Goal: Book appointment/travel/reservation

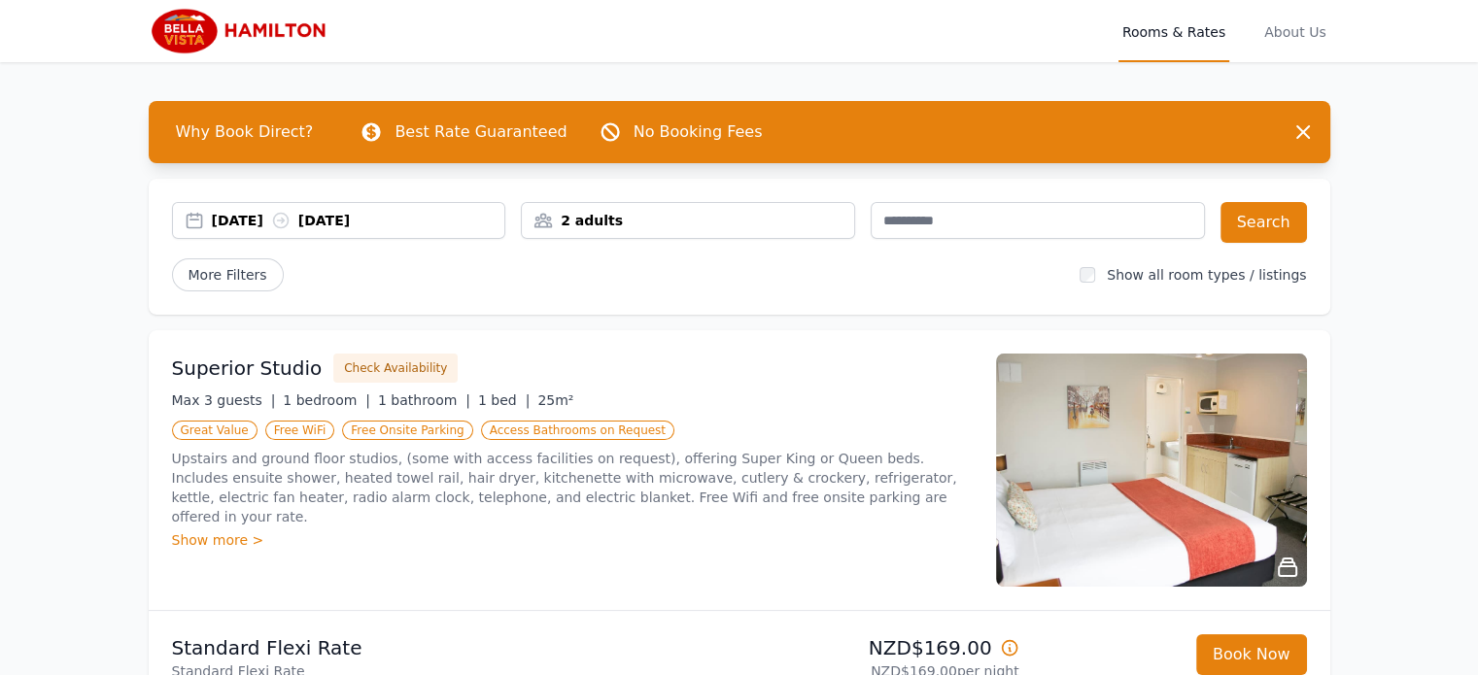
click at [840, 298] on div "[DATE] [DATE] 2 adults Search More Filters Show all room types / listings" at bounding box center [739, 247] width 1181 height 136
click at [1318, 415] on div "Superior Studio Check Availability Max 3 guests | 1 bedroom | 1 bathroom | 1 be…" at bounding box center [739, 470] width 1181 height 280
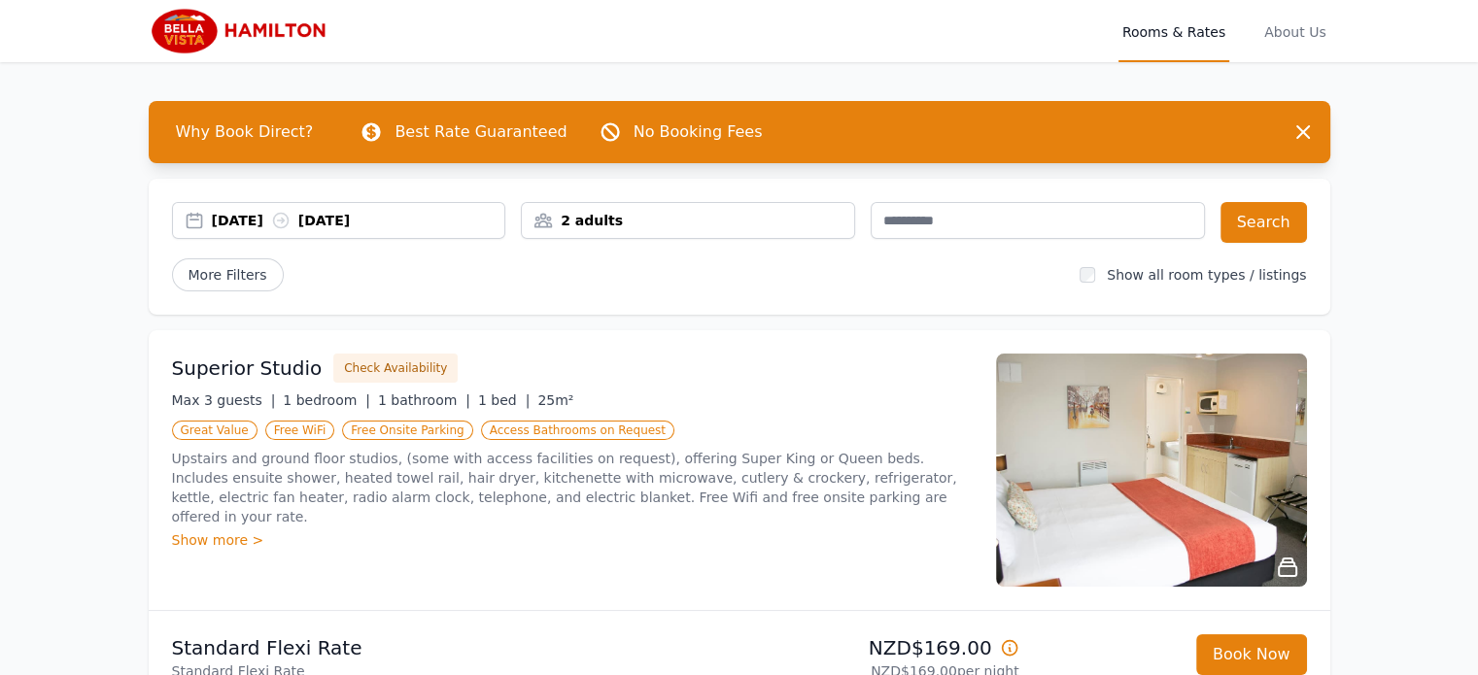
click at [827, 221] on div "2 adults" at bounding box center [688, 220] width 332 height 19
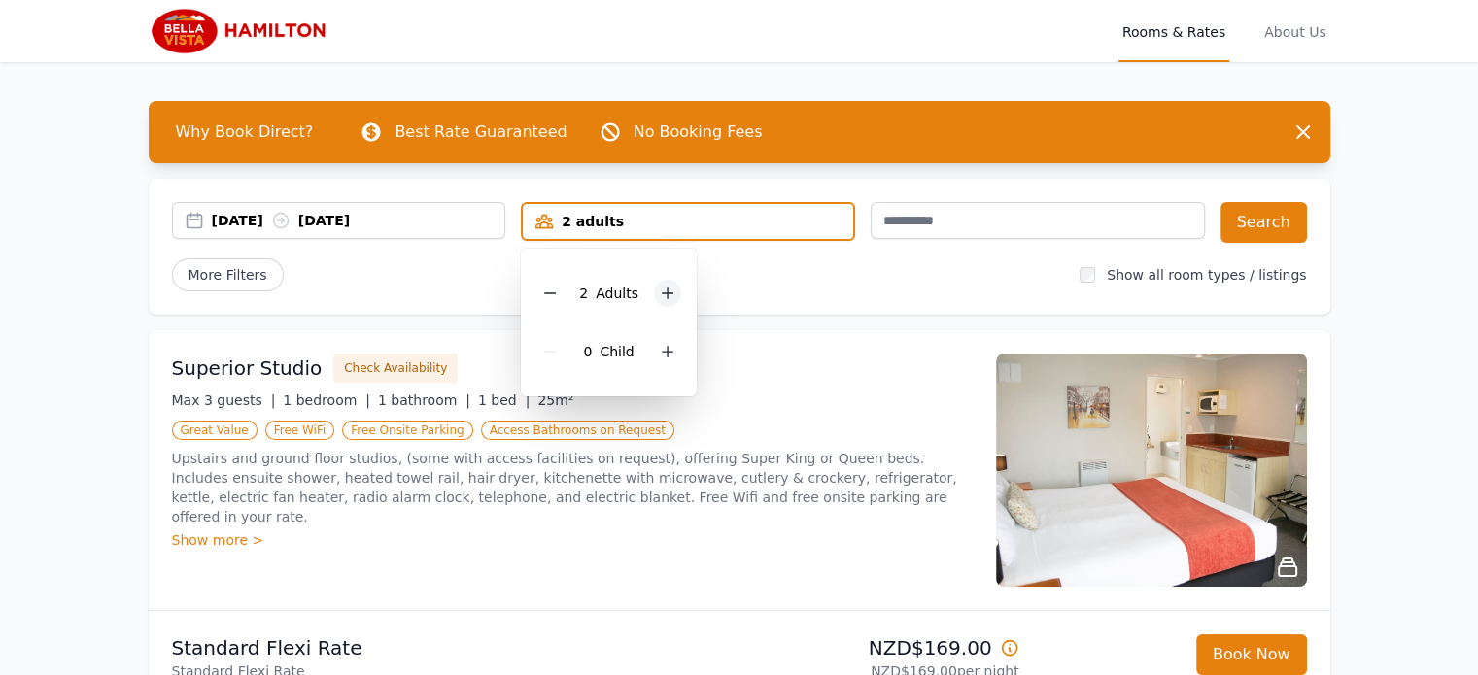
click at [669, 301] on div at bounding box center [667, 293] width 27 height 27
click at [668, 347] on icon at bounding box center [668, 352] width 16 height 16
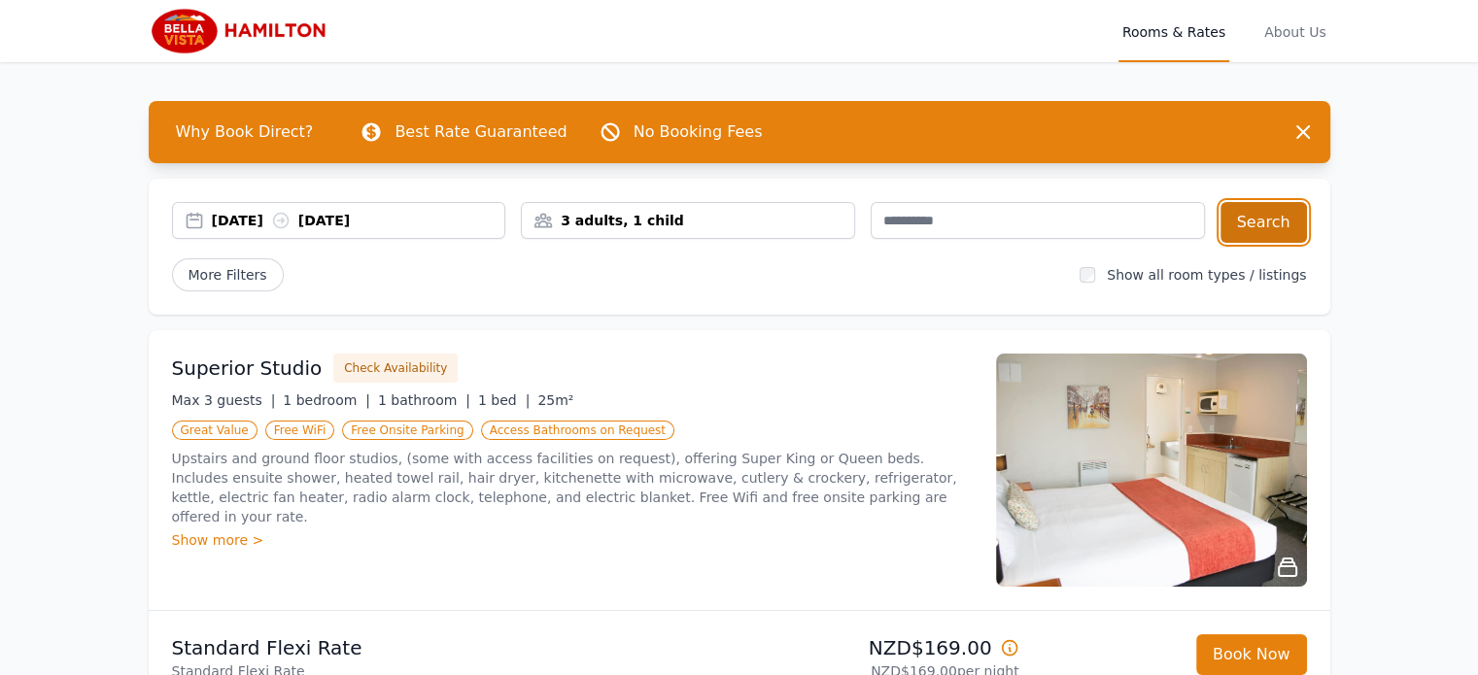
click at [1272, 217] on button "Search" at bounding box center [1263, 222] width 86 height 41
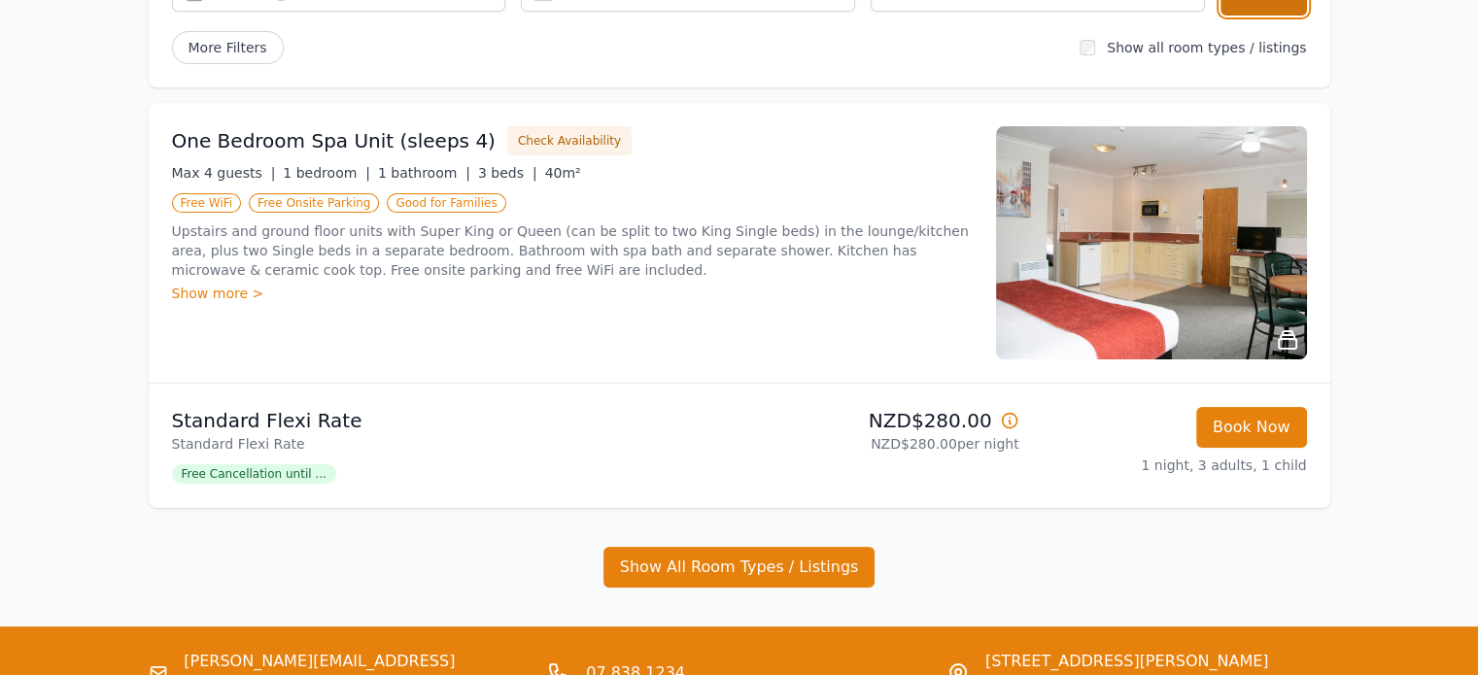
scroll to position [228, 0]
click at [233, 294] on div "Show more >" at bounding box center [572, 292] width 801 height 19
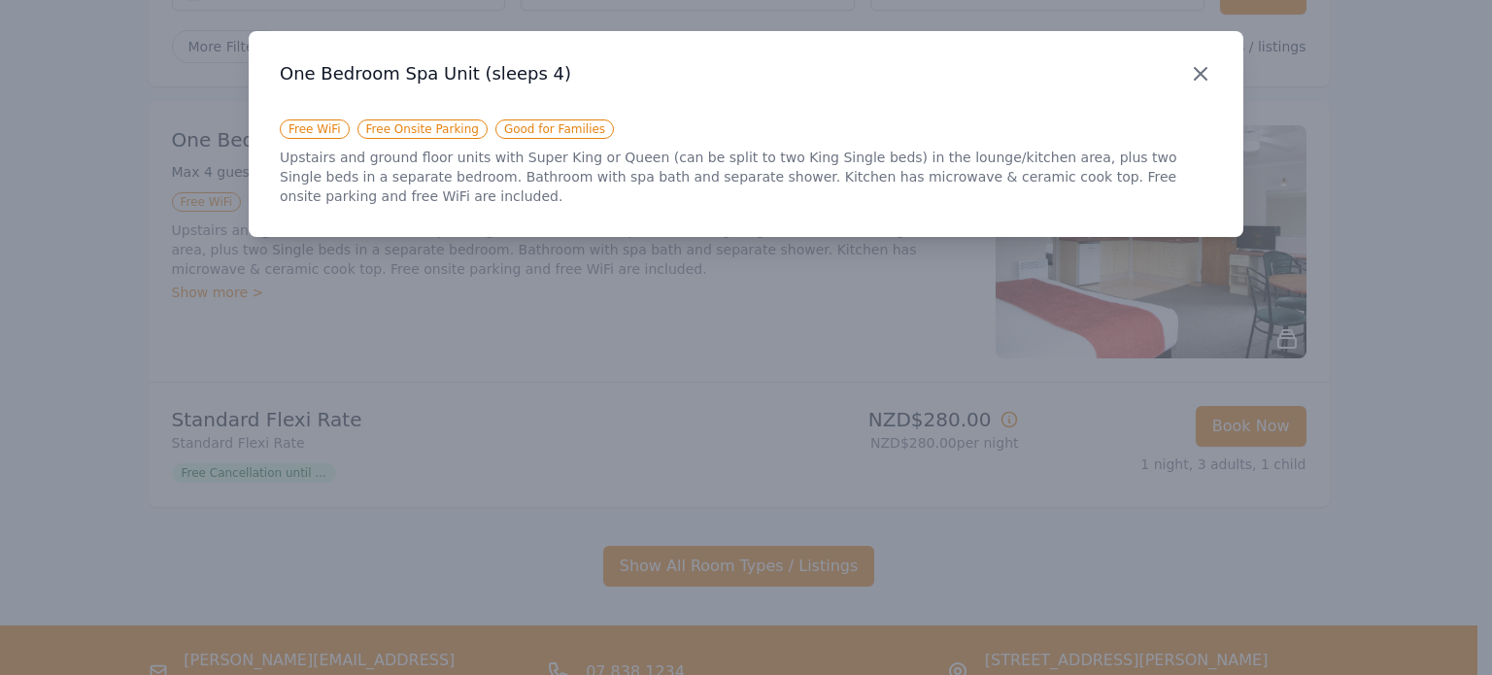
click at [1190, 73] on icon "button" at bounding box center [1200, 73] width 23 height 23
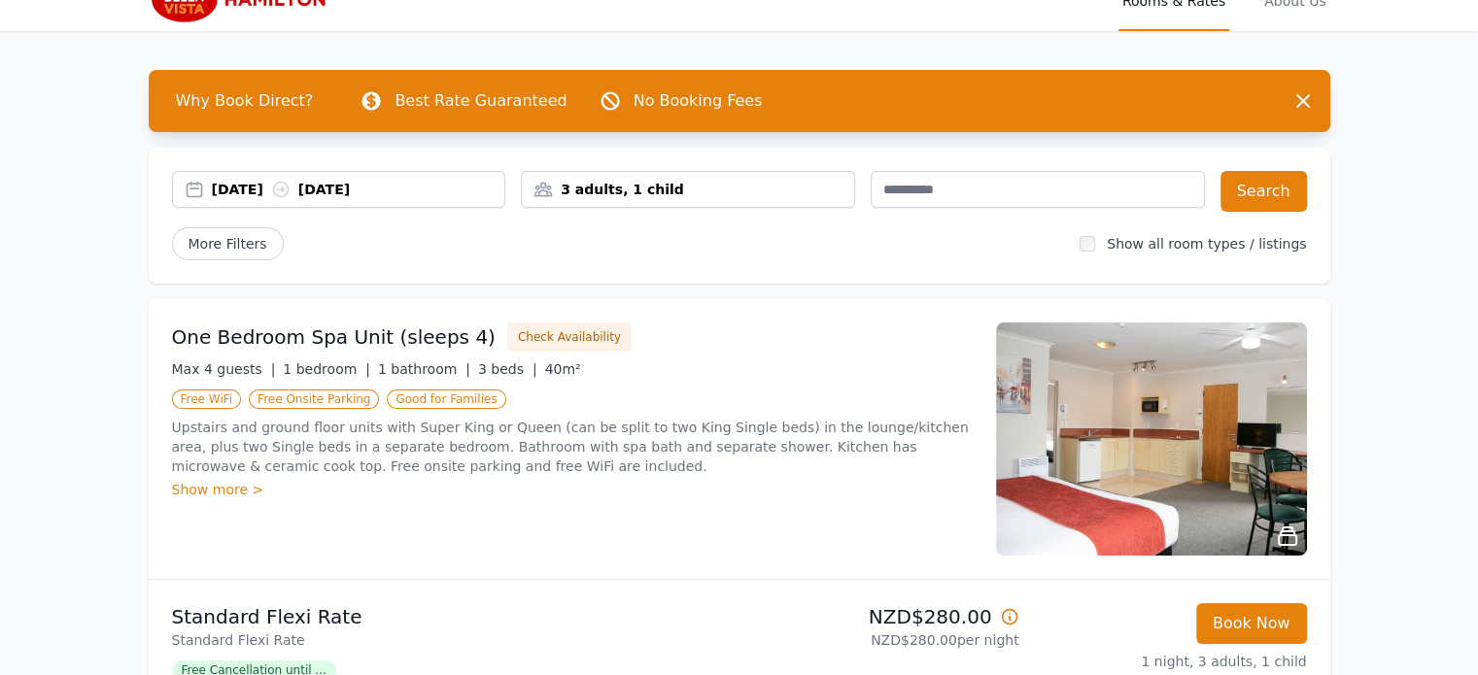
scroll to position [0, 0]
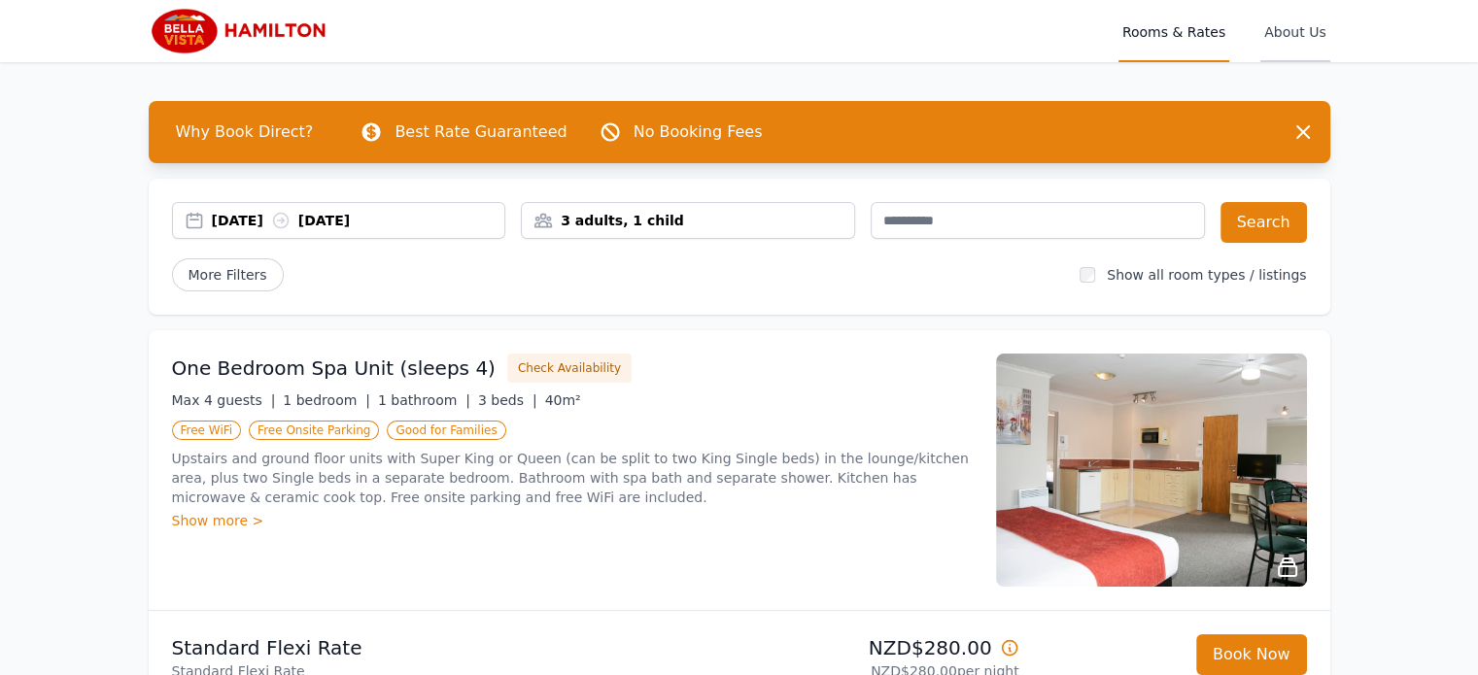
click at [1297, 31] on span "About Us" at bounding box center [1294, 31] width 69 height 62
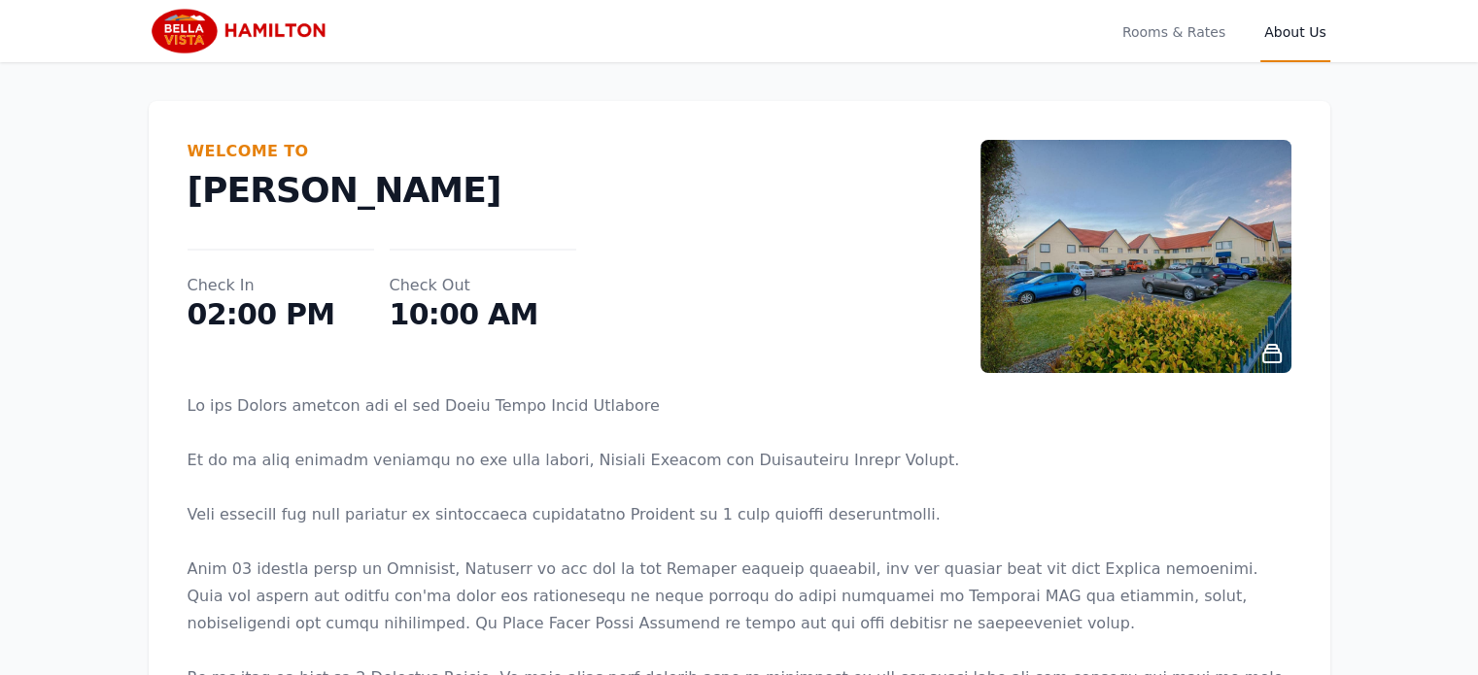
click at [1079, 251] on img at bounding box center [1135, 256] width 311 height 233
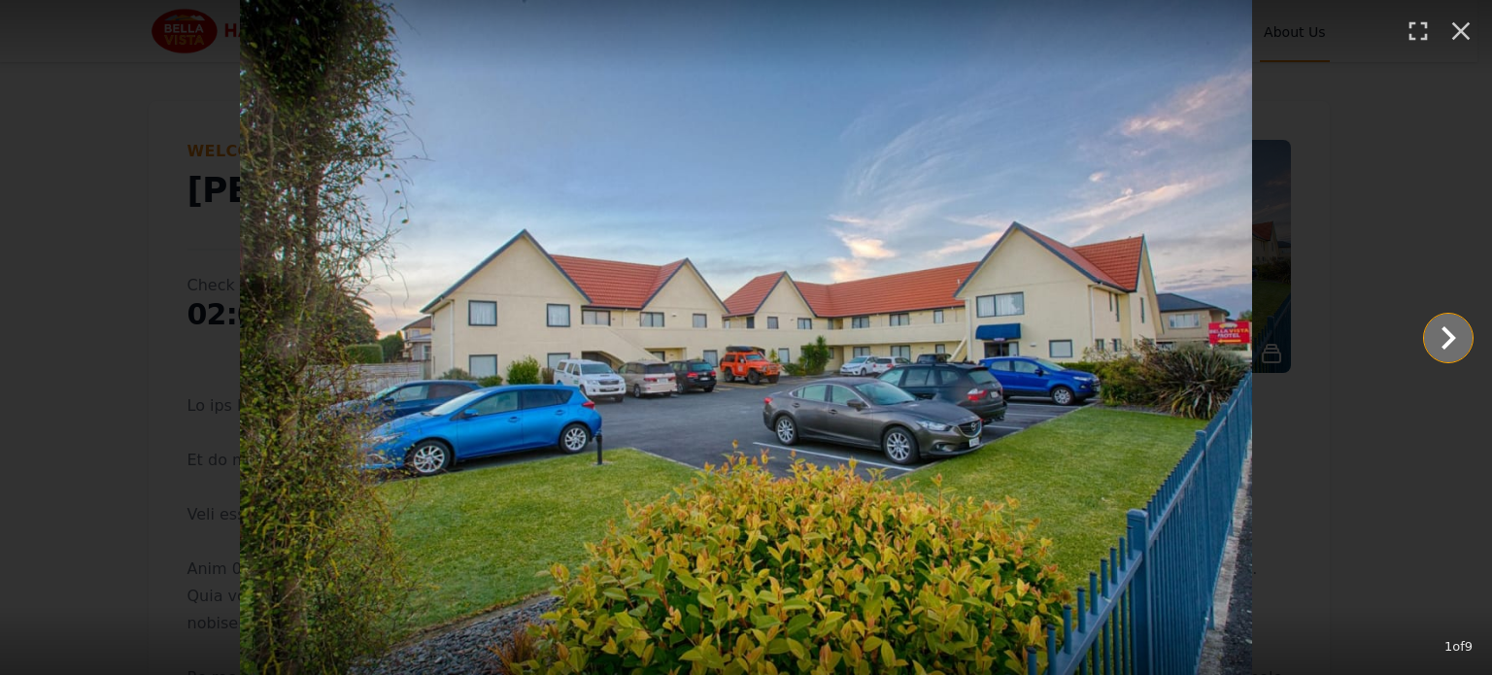
click at [1449, 330] on icon "Show slide 2 of 9" at bounding box center [1449, 337] width 15 height 23
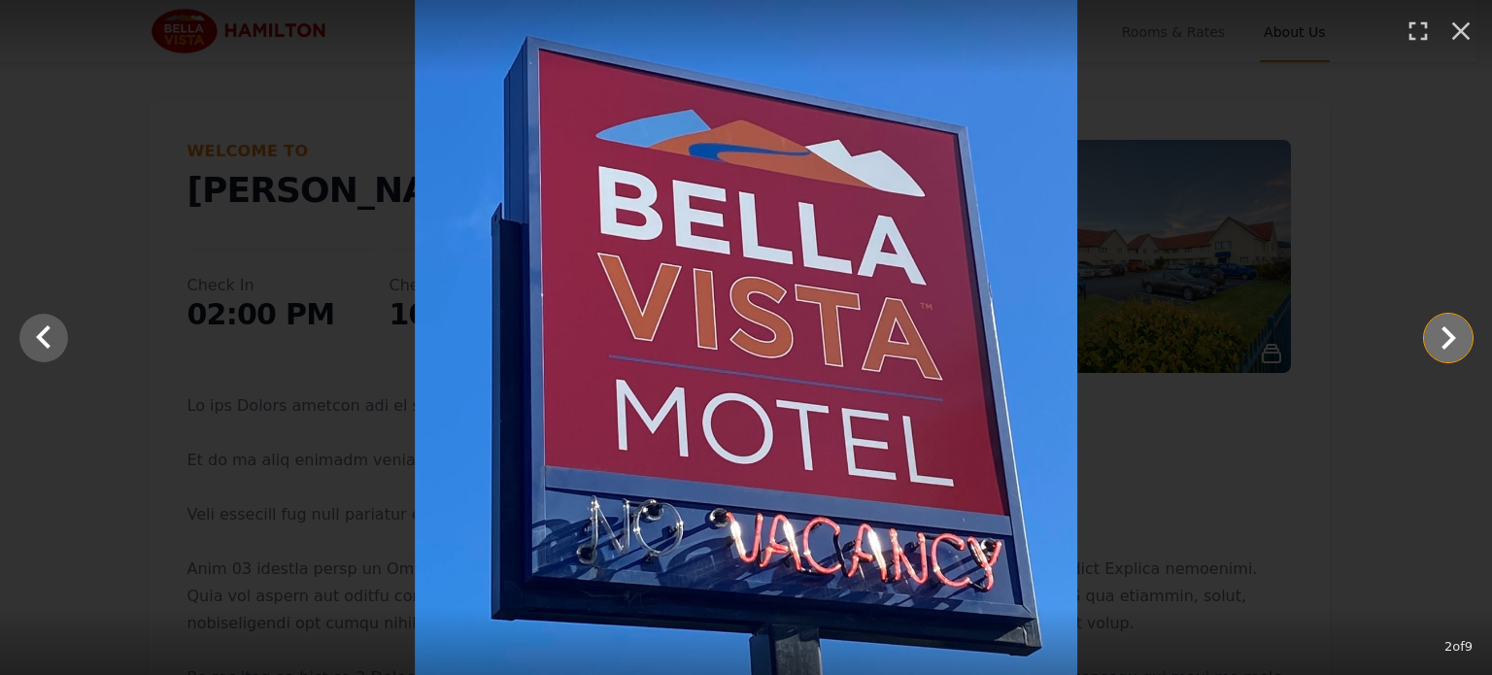
click at [1449, 330] on icon "Show slide 3 of 9" at bounding box center [1449, 337] width 15 height 23
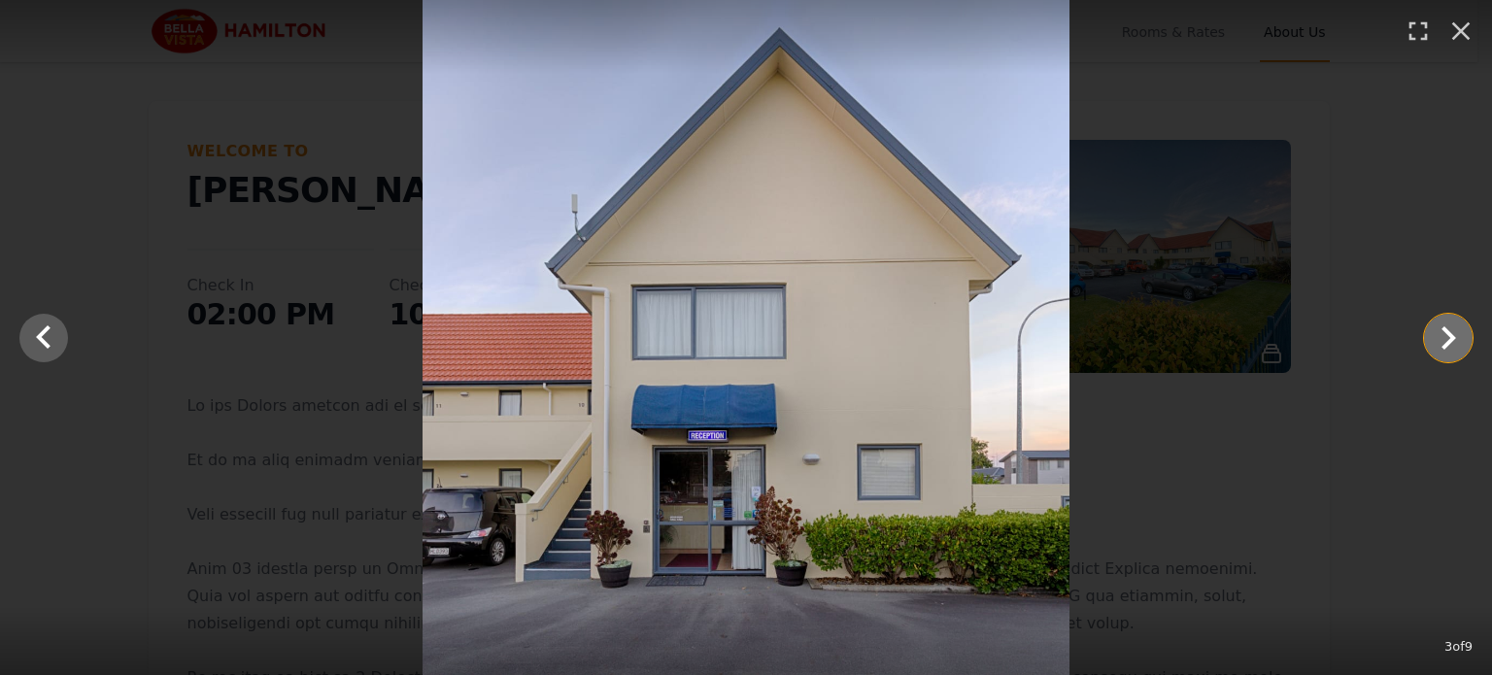
click at [1449, 330] on icon "Show slide 4 of 9" at bounding box center [1449, 337] width 15 height 23
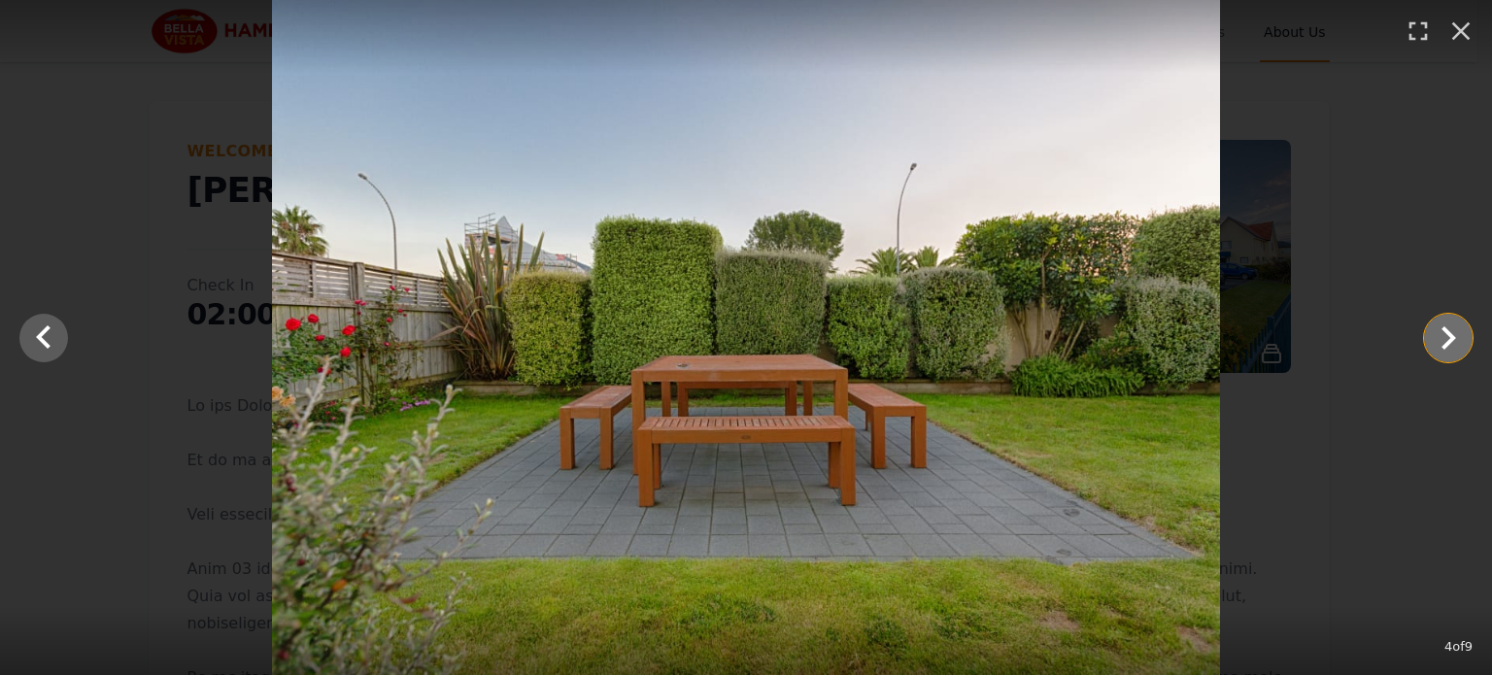
click at [1449, 330] on icon "Show slide 5 of 9" at bounding box center [1449, 337] width 15 height 23
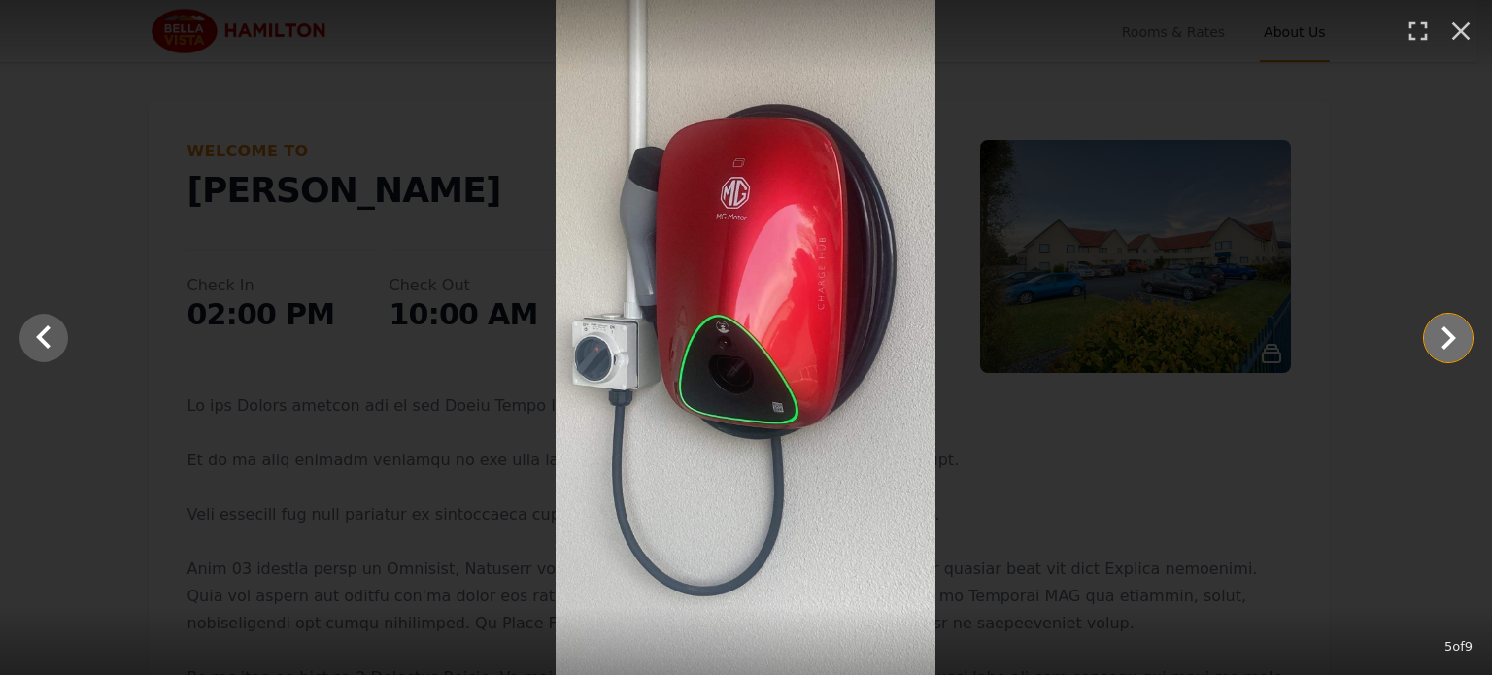
click at [1449, 330] on icon "Show slide 6 of 9" at bounding box center [1449, 337] width 15 height 23
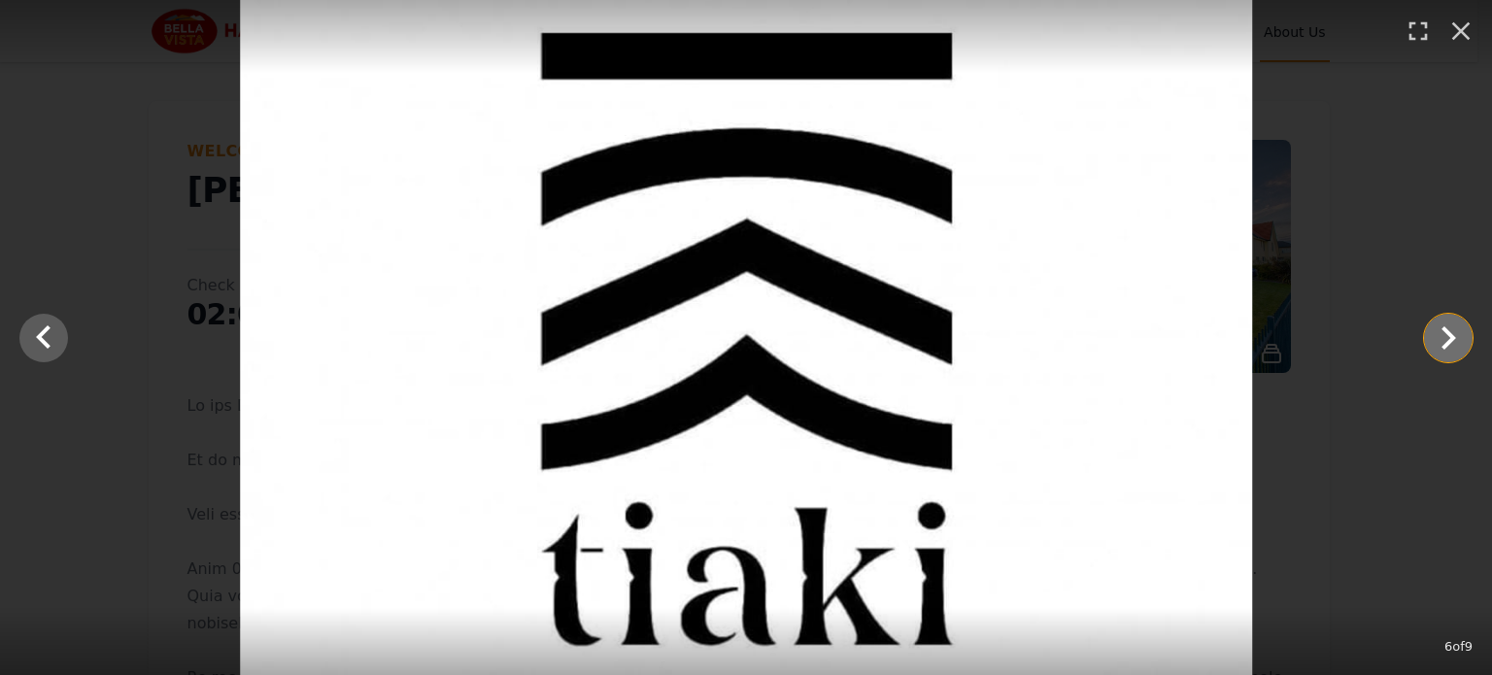
click at [1449, 330] on icon "Show slide 7 of 9" at bounding box center [1449, 337] width 15 height 23
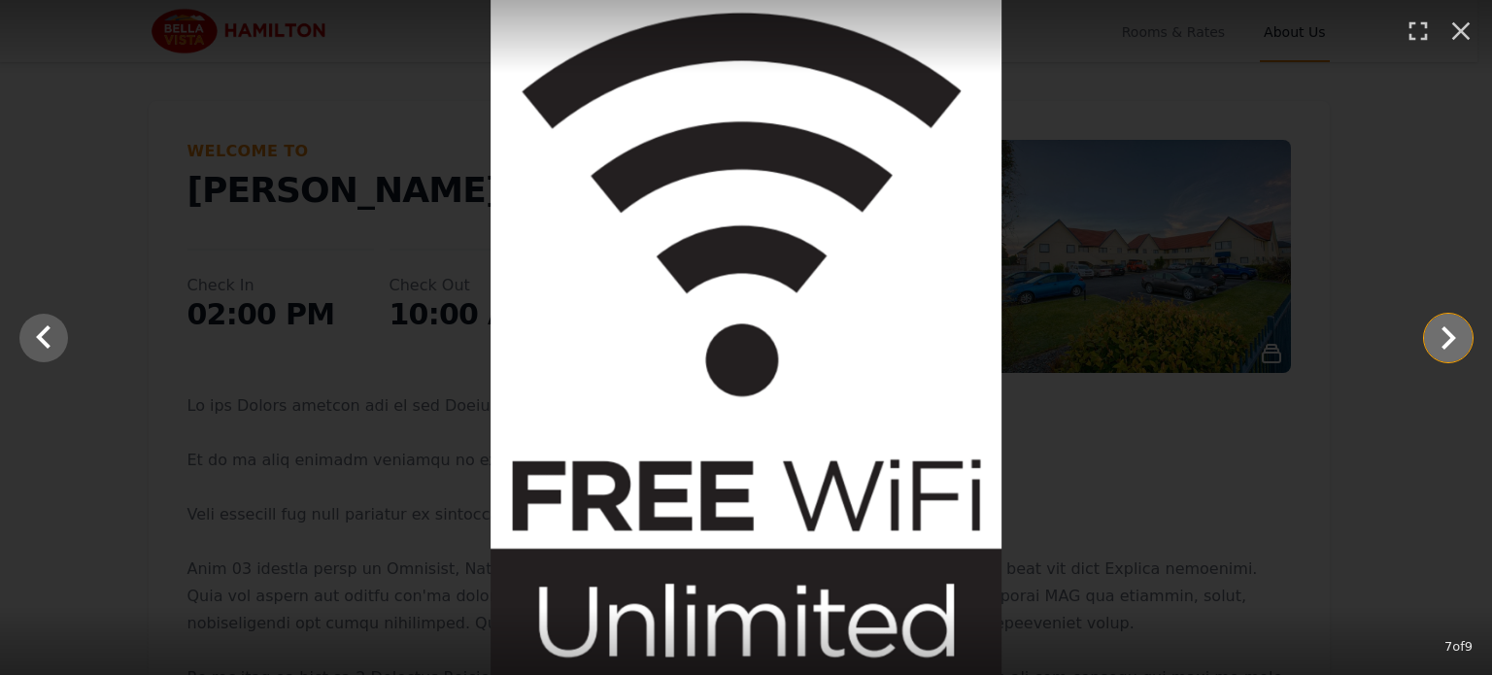
click at [1449, 330] on icon "Show slide 8 of 9" at bounding box center [1449, 337] width 15 height 23
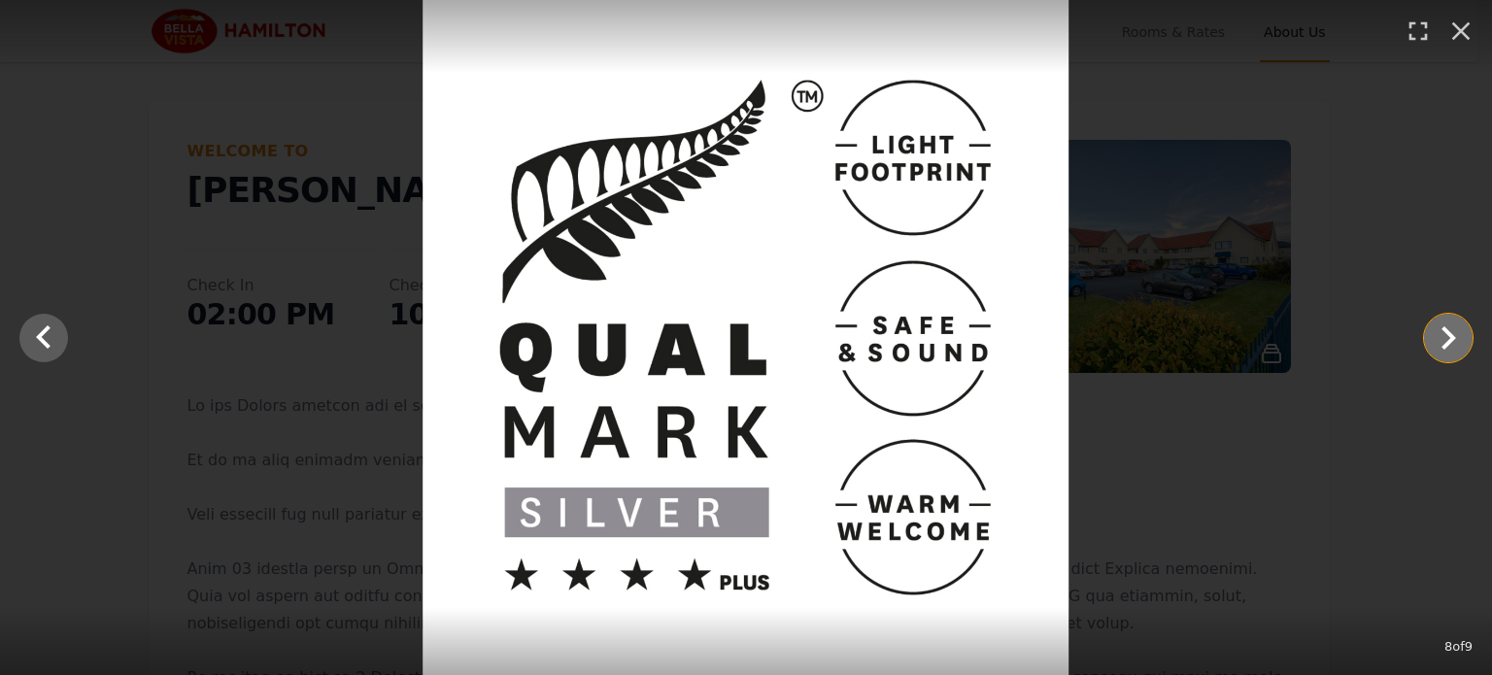
click at [1449, 330] on icon "Show slide 9 of 9" at bounding box center [1449, 337] width 15 height 23
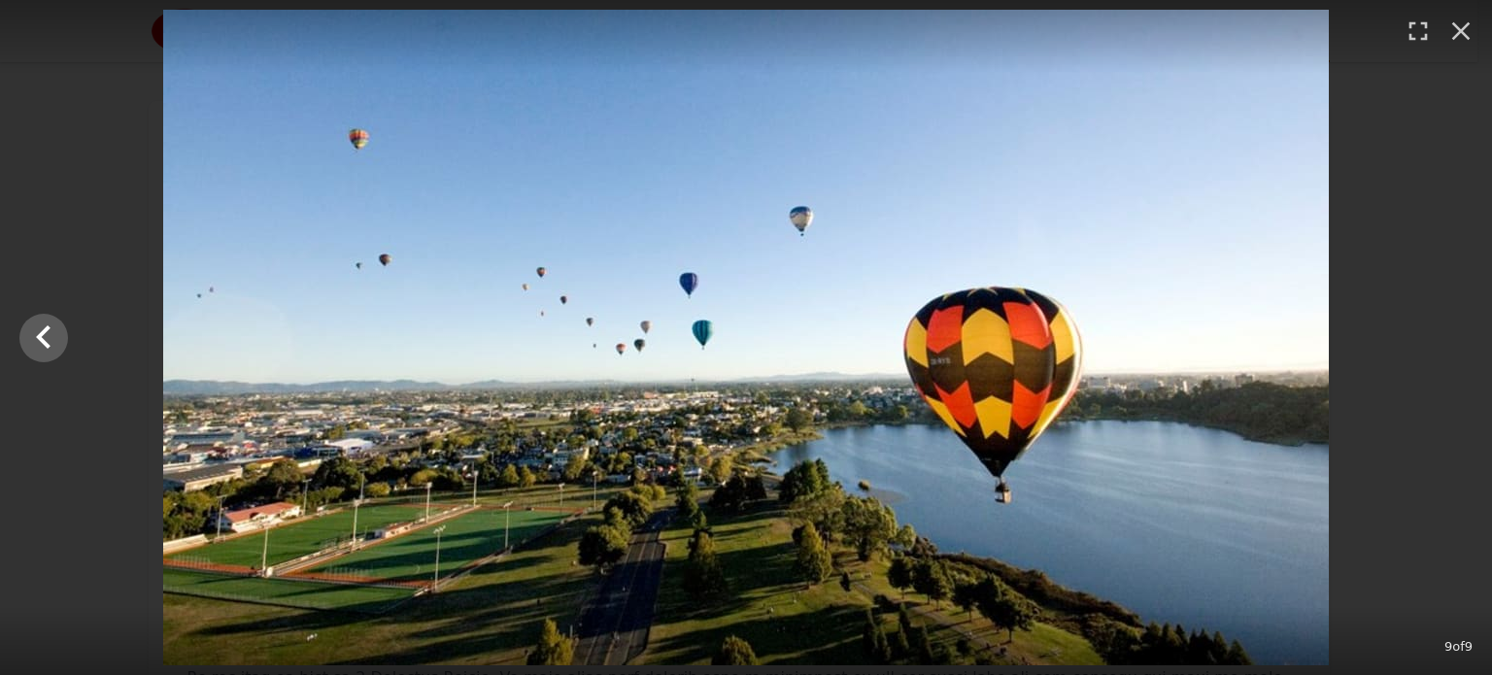
click at [1449, 330] on div at bounding box center [746, 338] width 1492 height 656
